Goal: Task Accomplishment & Management: Use online tool/utility

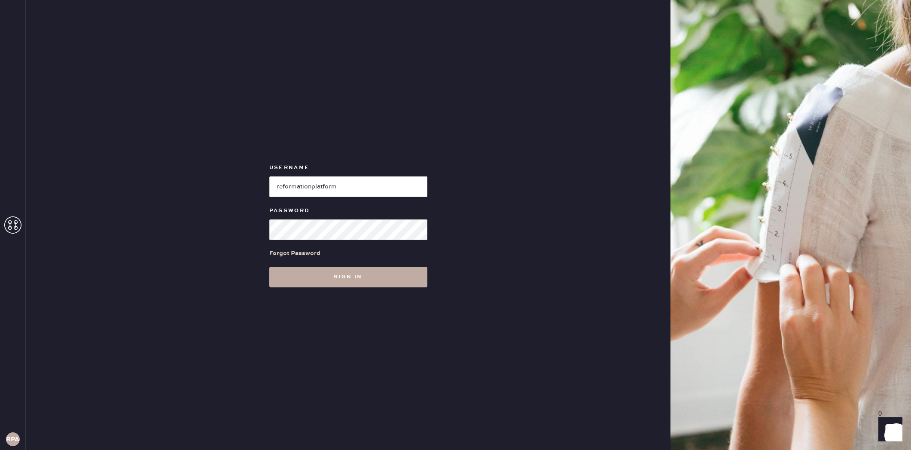
click at [413, 273] on button "Sign in" at bounding box center [348, 276] width 158 height 21
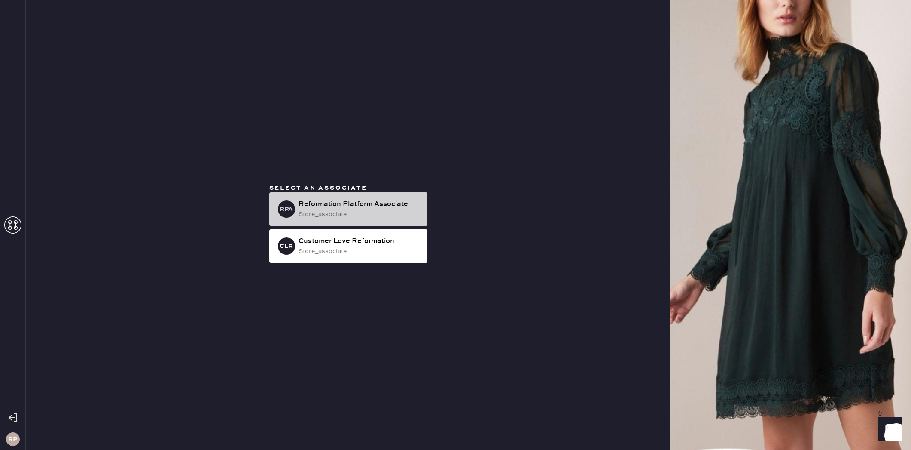
click at [423, 214] on div "RPA Reformation Platform Associate store_associate" at bounding box center [348, 209] width 158 height 34
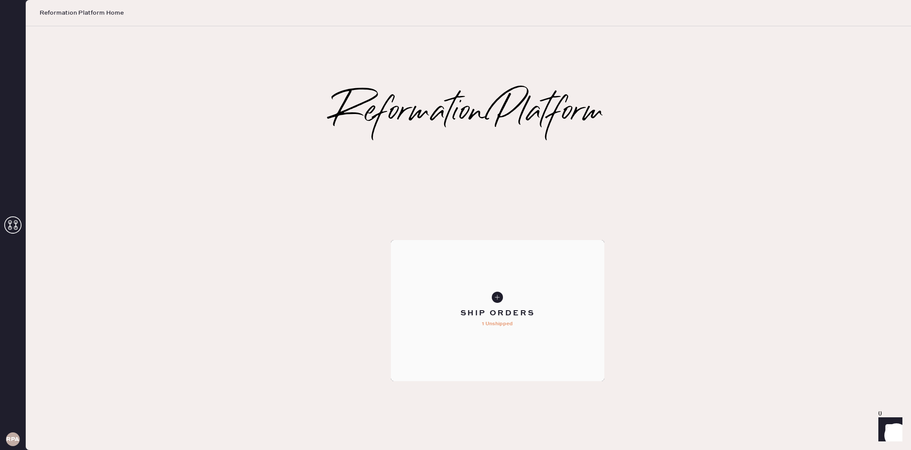
click at [535, 308] on div "Ship Orders" at bounding box center [498, 313] width 75 height 11
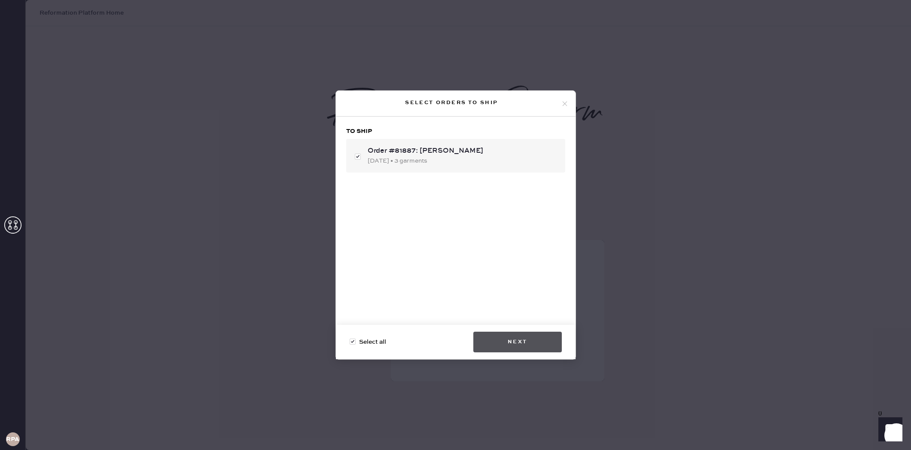
click at [495, 341] on button "Next" at bounding box center [518, 341] width 89 height 21
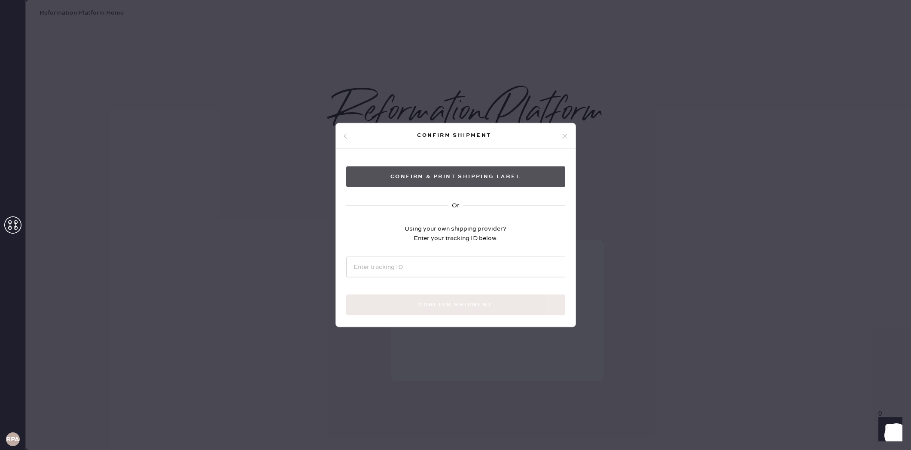
click at [470, 174] on button "Confirm & Print shipping label" at bounding box center [455, 176] width 219 height 21
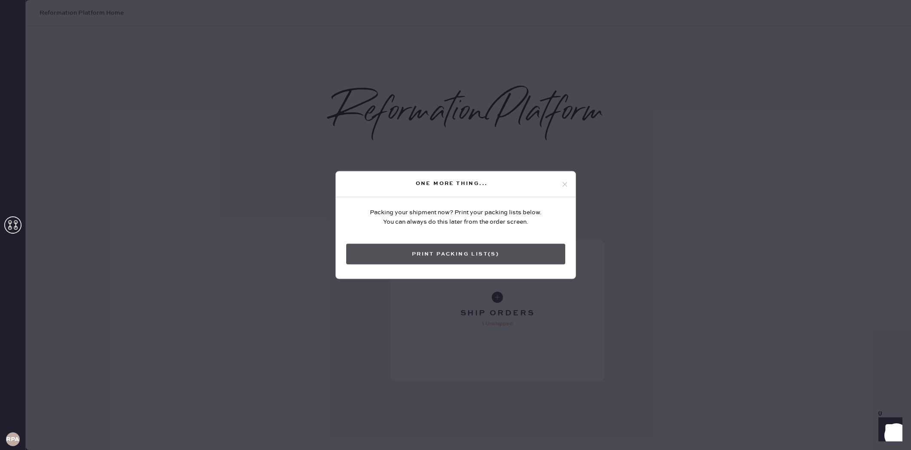
click at [516, 254] on button "Print Packing List(s)" at bounding box center [455, 254] width 219 height 21
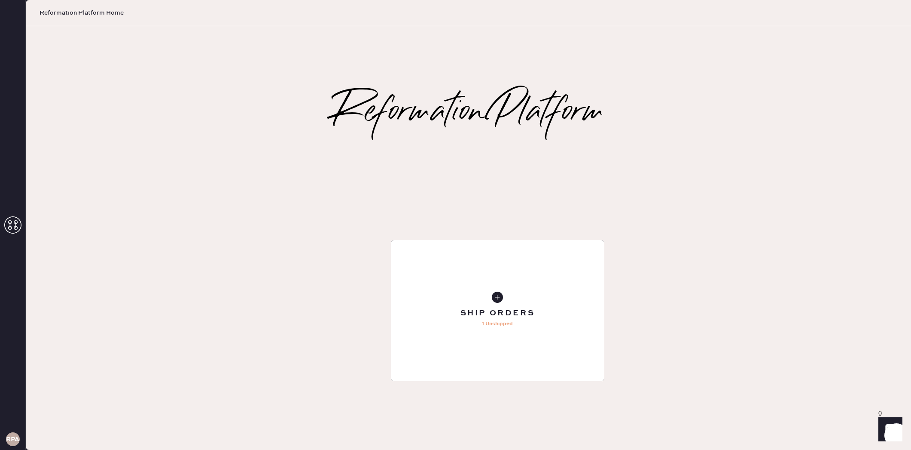
click at [542, 322] on div "Order History" at bounding box center [497, 317] width 89 height 11
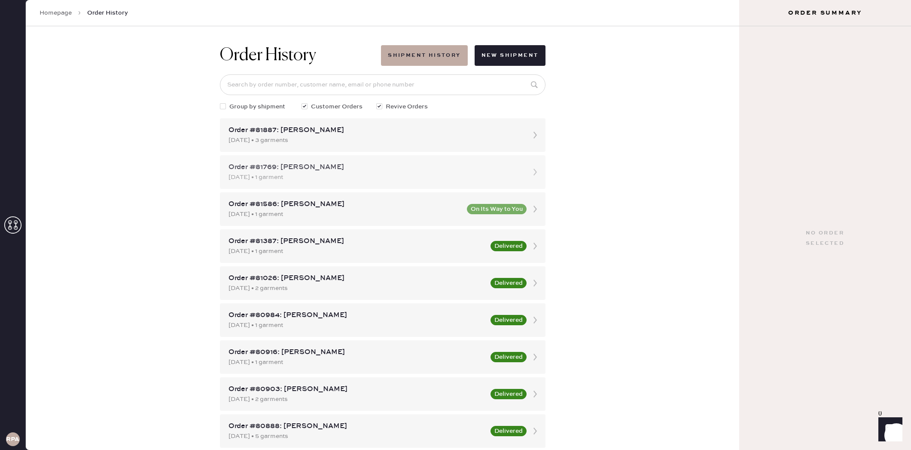
click at [372, 163] on div "Order #81769: [PERSON_NAME]" at bounding box center [375, 167] width 293 height 10
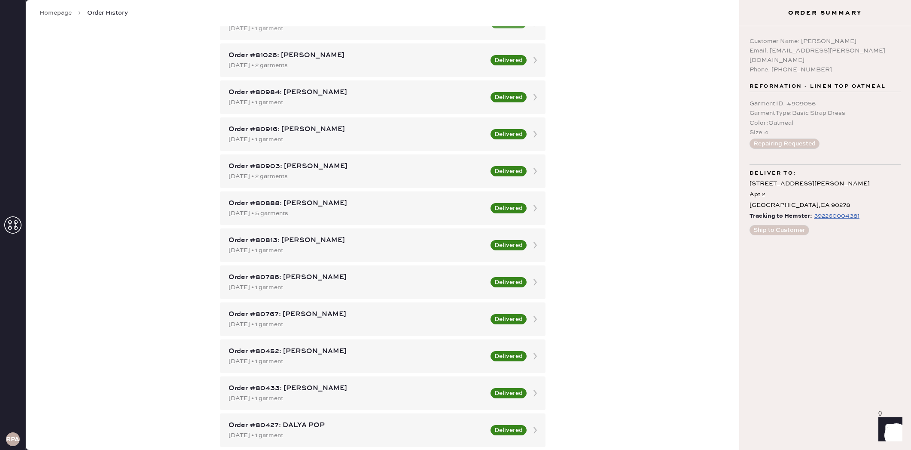
scroll to position [226, 0]
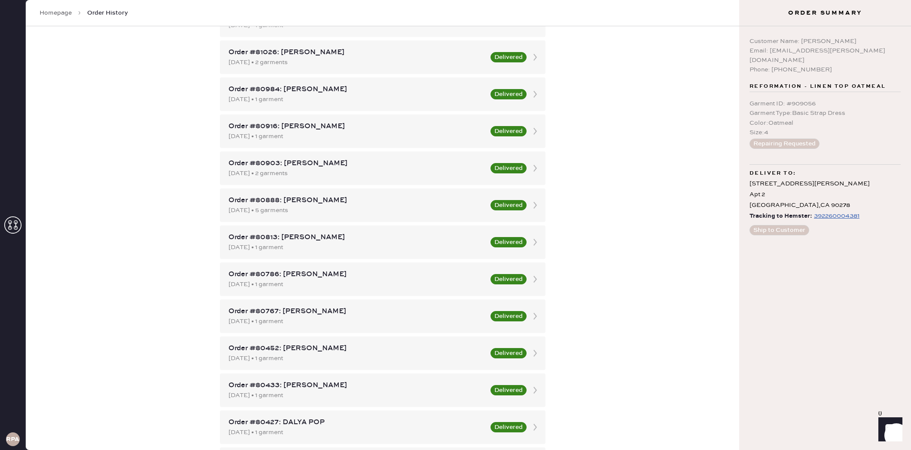
click at [387, 246] on div "[DATE] • 1 garment" at bounding box center [357, 246] width 257 height 9
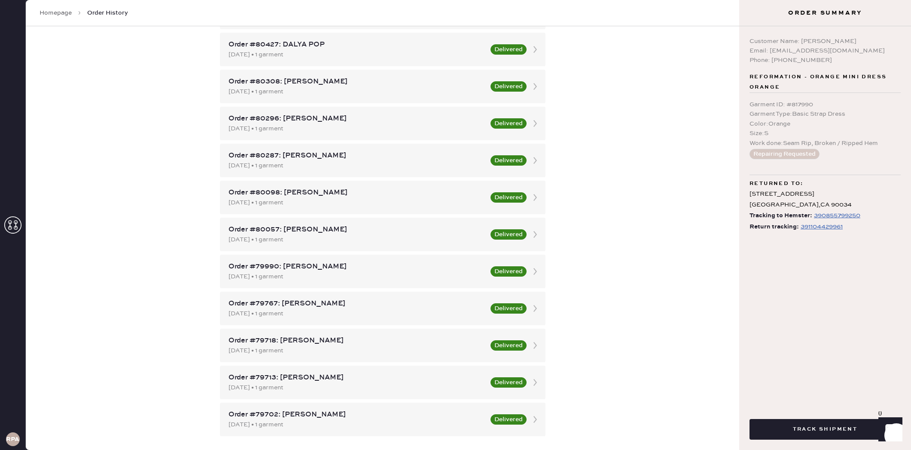
scroll to position [604, 0]
click at [410, 229] on div "Order #80057: [PERSON_NAME]" at bounding box center [357, 228] width 257 height 10
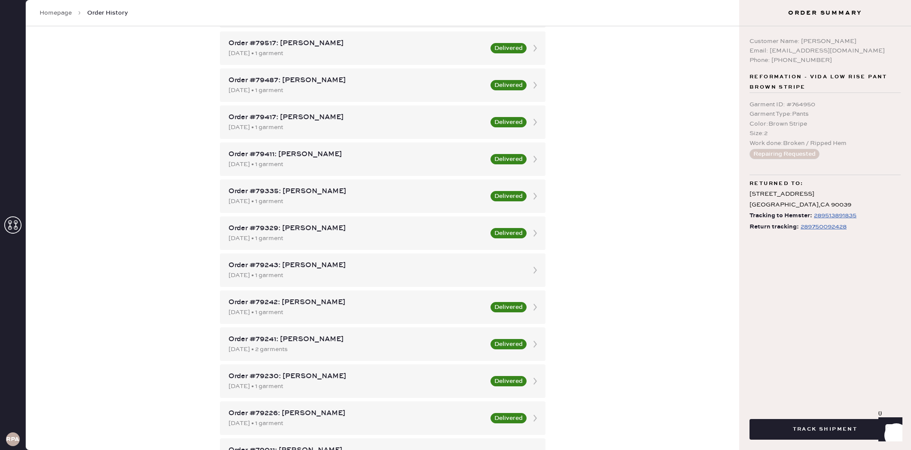
scroll to position [1202, 0]
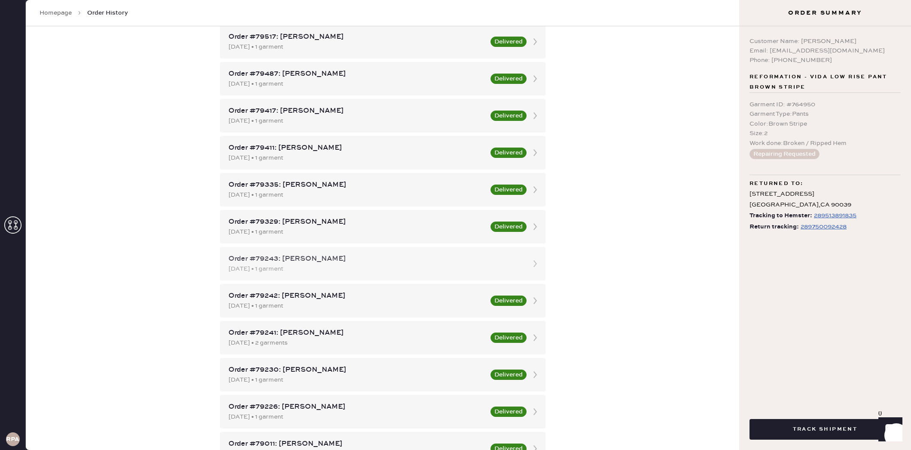
click at [429, 257] on div "Order #79243: [PERSON_NAME]" at bounding box center [375, 259] width 293 height 10
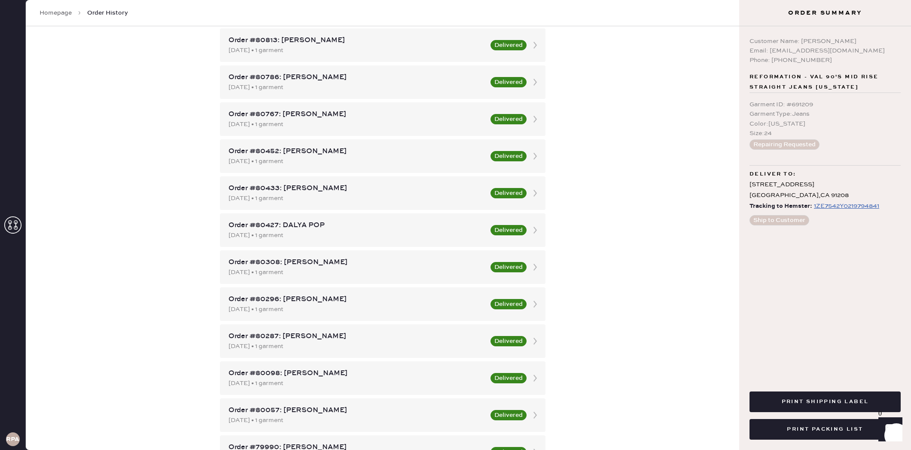
scroll to position [385, 0]
